Goal: Navigation & Orientation: Find specific page/section

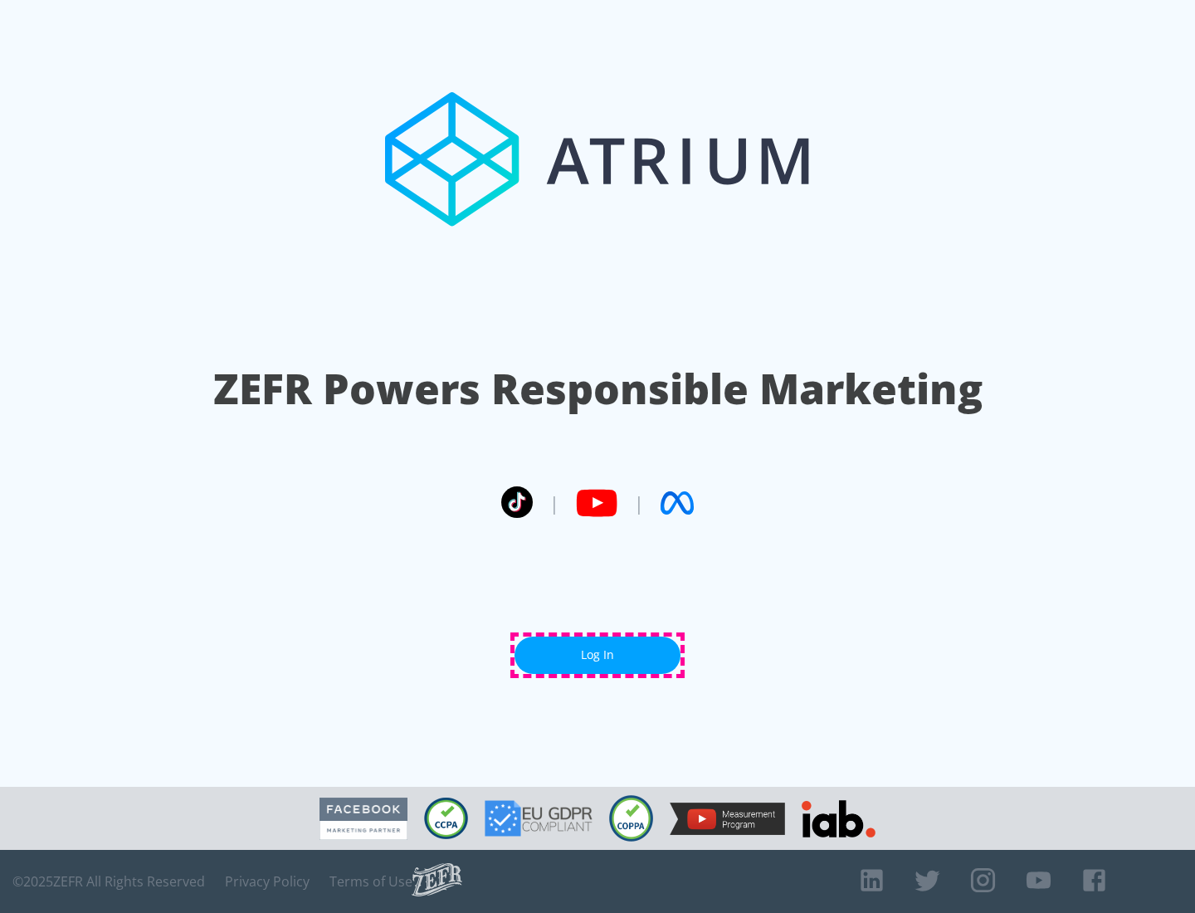
click at [597, 655] on link "Log In" at bounding box center [597, 654] width 166 height 37
